Goal: Task Accomplishment & Management: Manage account settings

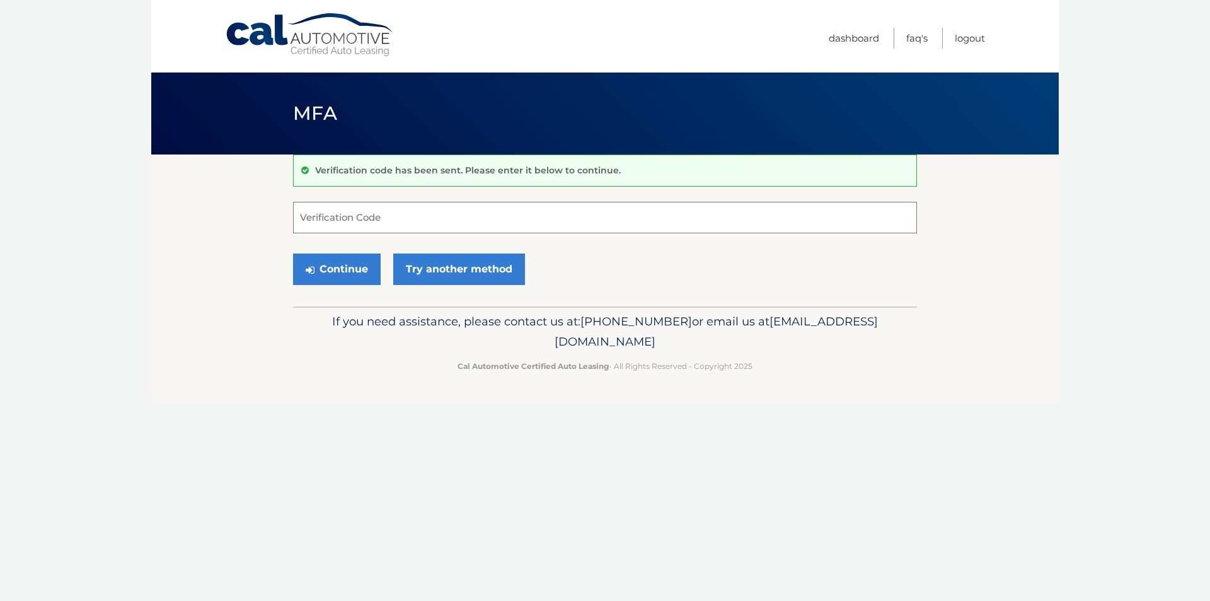
click at [370, 224] on input "Verification Code" at bounding box center [605, 218] width 624 height 32
click at [432, 267] on link "Try another method" at bounding box center [459, 269] width 132 height 32
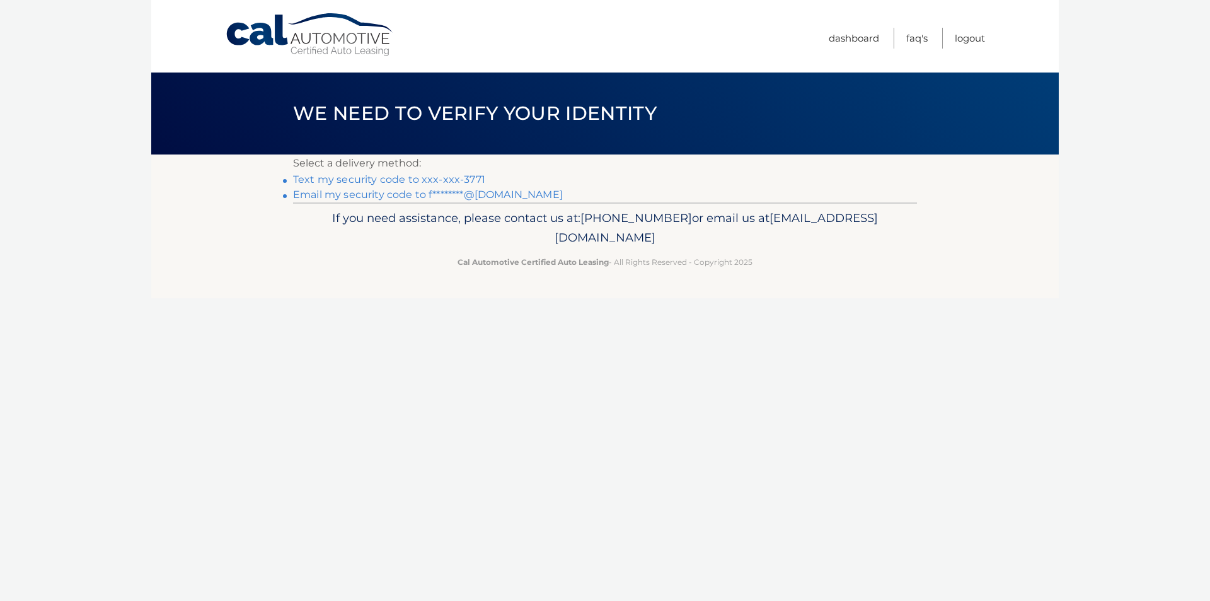
click at [430, 175] on link "Text my security code to xxx-xxx-3771" at bounding box center [389, 179] width 192 height 12
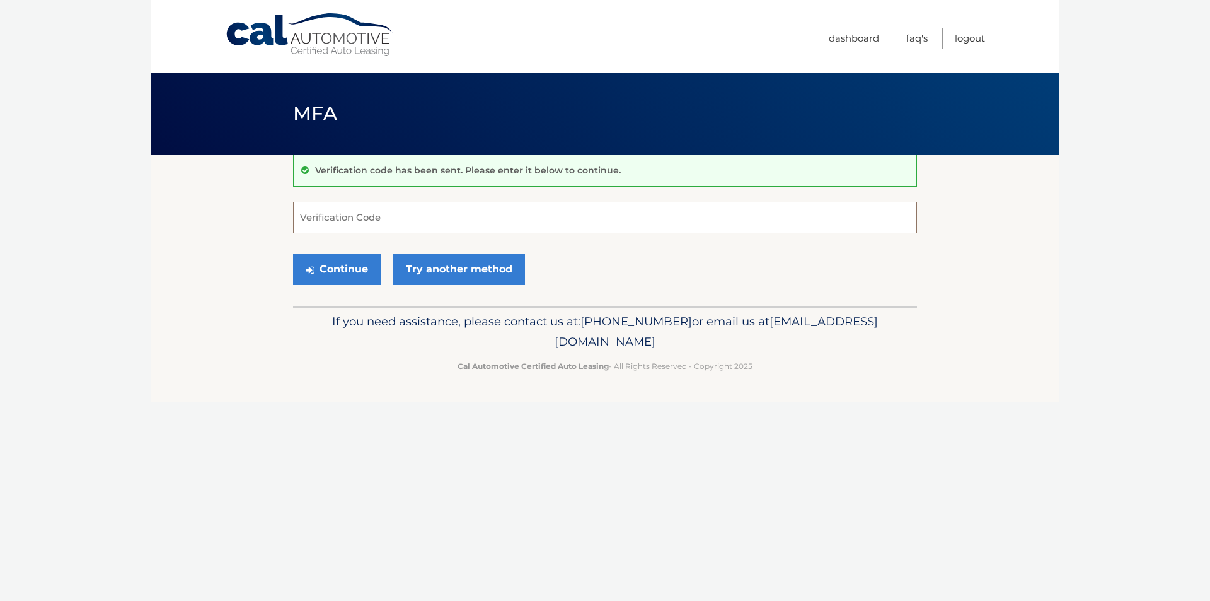
click at [341, 213] on input "Verification Code" at bounding box center [605, 218] width 624 height 32
type input "888761"
click at [348, 283] on button "Continue" at bounding box center [337, 269] width 88 height 32
